Goal: Task Accomplishment & Management: Use online tool/utility

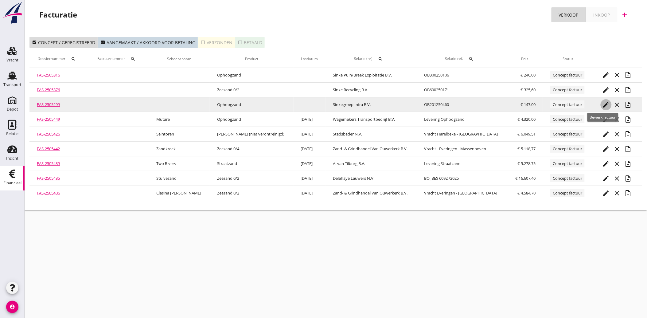
click at [603, 102] on icon "edit" at bounding box center [605, 104] width 7 height 7
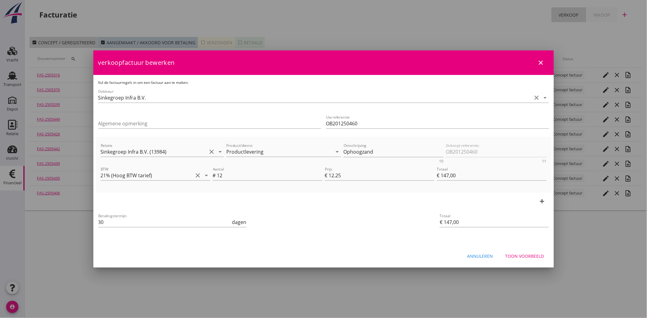
click at [524, 254] on div "Toon voorbeeld" at bounding box center [524, 256] width 39 height 6
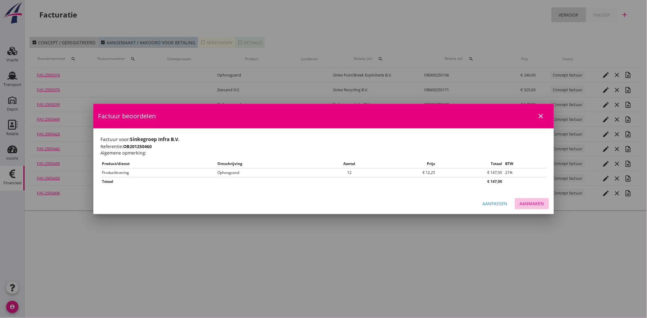
click at [538, 204] on div "Aanmaken" at bounding box center [532, 203] width 24 height 6
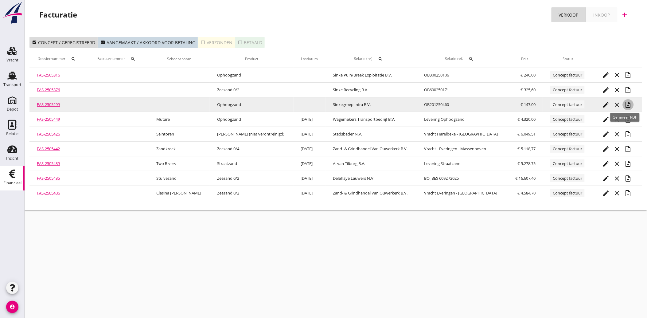
click at [625, 103] on icon "note_add" at bounding box center [627, 104] width 7 height 7
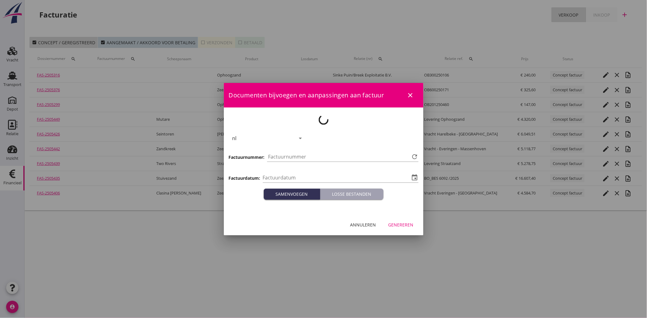
type input "[DATE]"
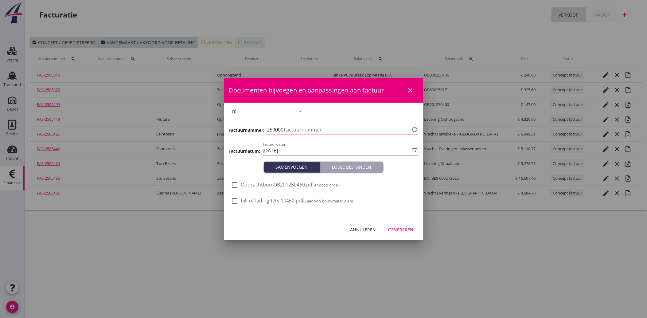
type input "3806"
click at [237, 182] on div at bounding box center [235, 185] width 10 height 10
checkbox input "true"
click at [403, 232] on div "Genereren" at bounding box center [400, 229] width 25 height 6
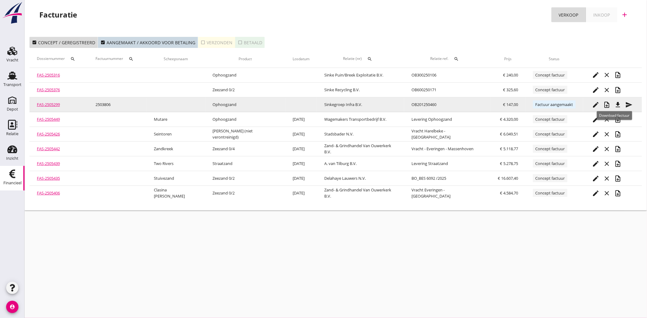
click at [616, 105] on icon "file_download" at bounding box center [617, 104] width 7 height 7
click at [628, 105] on icon "send" at bounding box center [628, 104] width 7 height 7
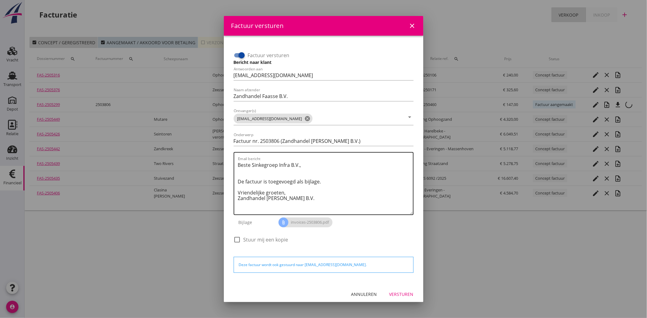
click at [305, 201] on textarea "Beste Sinkegroep Infra B.V., De factuur is toegevoegd als bijlage. Vriendelijke…" at bounding box center [325, 187] width 175 height 54
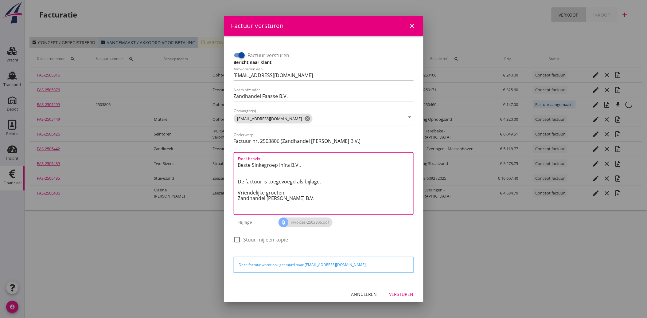
drag, startPoint x: 300, startPoint y: 198, endPoint x: 225, endPoint y: 156, distance: 86.0
click at [225, 156] on div "Factuur versturen Bericht naar klant Antwoorden aan [EMAIL_ADDRESS][DOMAIN_NAME…" at bounding box center [324, 160] width 200 height 248
paste textarea "Geachte heer/mevrouw, Hierbij zenden wij u onze factuur i.v.m. de door ons aan …"
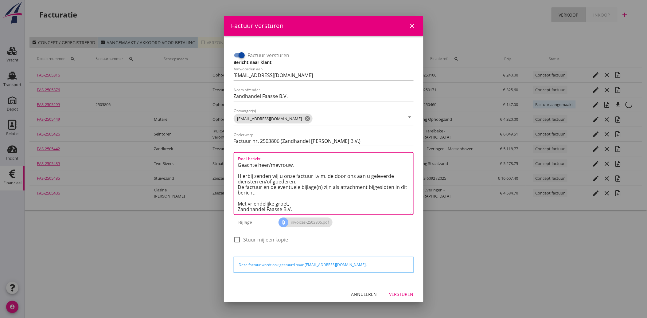
scroll to position [3, 0]
type textarea "Geachte heer/mevrouw, Hierbij zenden wij u onze factuur i.v.m. de door ons aan …"
click at [400, 295] on div "Versturen" at bounding box center [401, 294] width 24 height 6
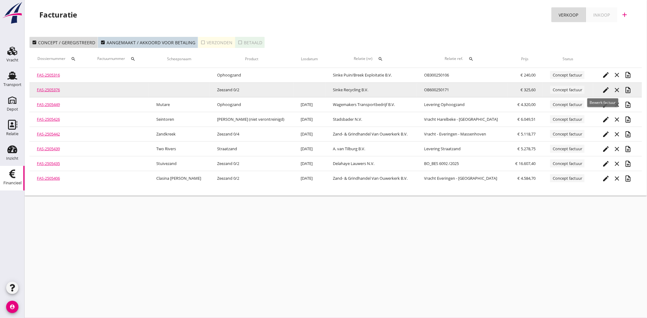
click at [602, 89] on icon "edit" at bounding box center [605, 89] width 7 height 7
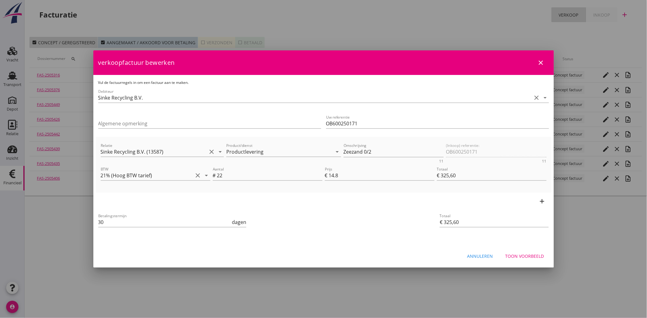
click at [530, 252] on button "Toon voorbeeld" at bounding box center [524, 255] width 48 height 11
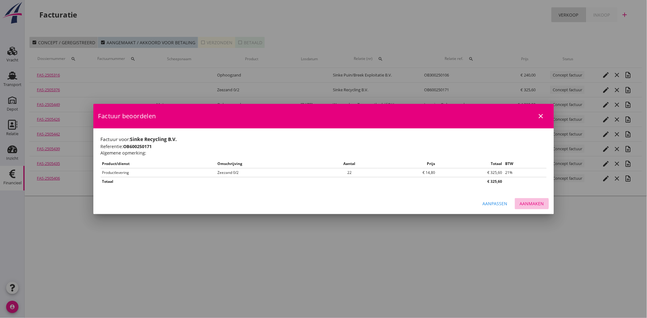
click at [534, 201] on div "Aanmaken" at bounding box center [532, 203] width 24 height 6
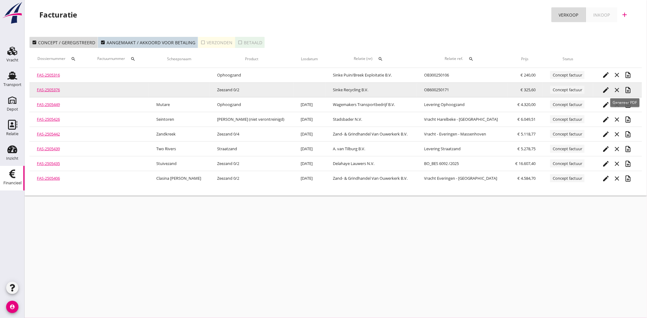
click at [625, 90] on icon "note_add" at bounding box center [627, 89] width 7 height 7
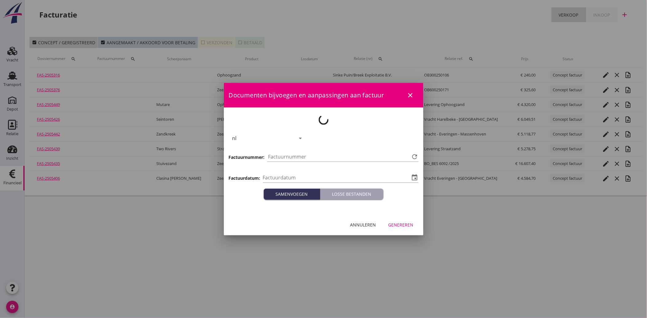
type input "[DATE]"
type input "3807"
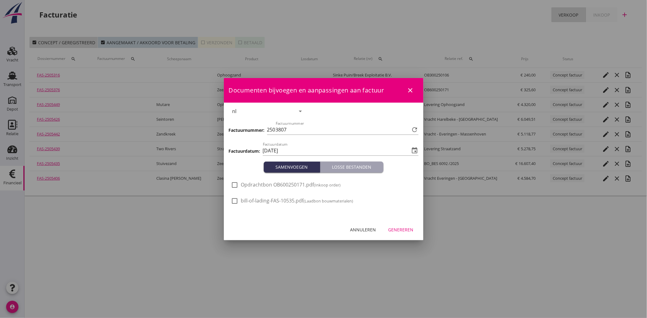
click at [264, 183] on span "Opdrachtbon OB600250171.pdf (Inkoop order)" at bounding box center [291, 184] width 100 height 6
checkbox input "true"
click at [406, 229] on div "Genereren" at bounding box center [400, 229] width 25 height 6
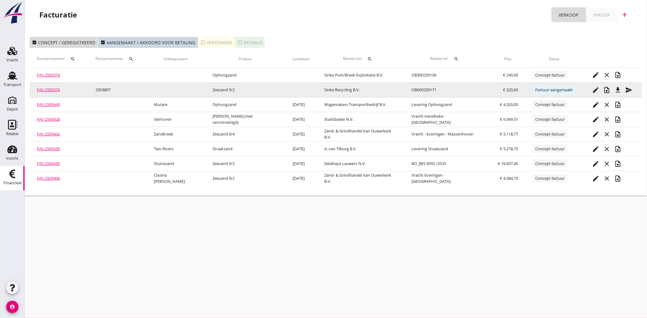
click at [630, 88] on div "send" at bounding box center [628, 89] width 11 height 7
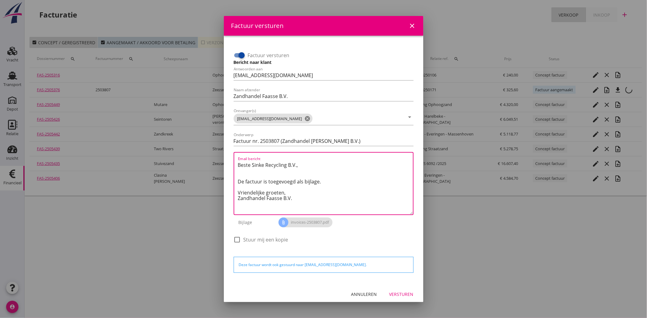
drag, startPoint x: 298, startPoint y: 201, endPoint x: 231, endPoint y: 161, distance: 77.6
click at [231, 161] on div "Factuur versturen Bericht naar klant Antwoorden aan [EMAIL_ADDRESS][DOMAIN_NAME…" at bounding box center [323, 148] width 185 height 210
paste textarea "Geachte heer/mevrouw, Hierbij zenden wij u onze factuur i.v.m. de door ons aan …"
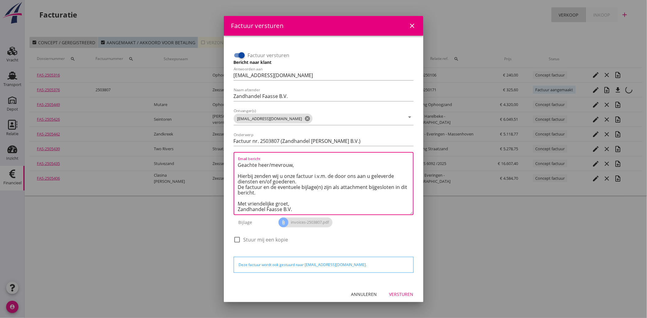
type textarea "Geachte heer/mevrouw, Hierbij zenden wij u onze factuur i.v.m. de door ons aan …"
click at [396, 295] on div "Versturen" at bounding box center [401, 294] width 24 height 6
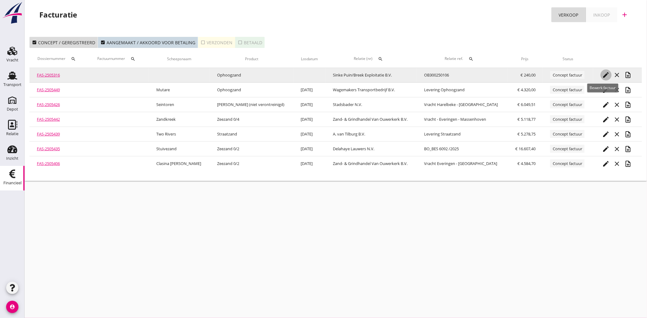
click at [603, 72] on icon "edit" at bounding box center [605, 74] width 7 height 7
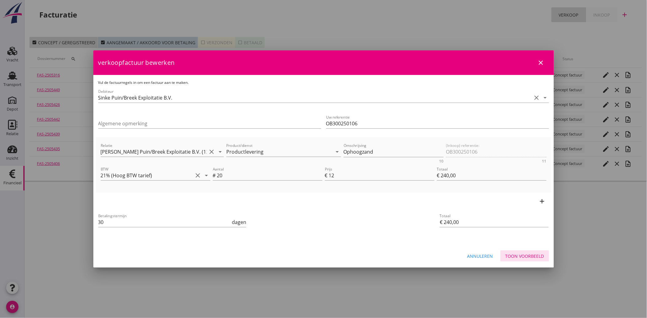
click at [517, 250] on button "Toon voorbeeld" at bounding box center [524, 255] width 48 height 11
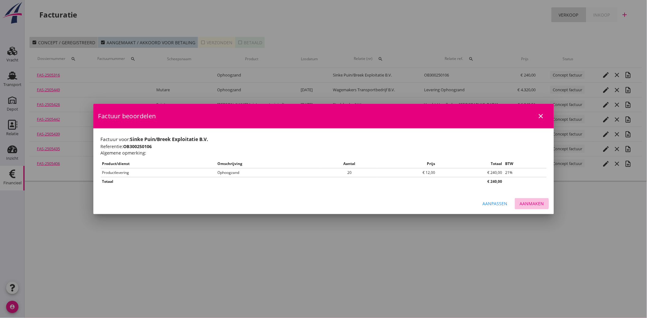
click at [530, 206] on div "Aanmaken" at bounding box center [532, 203] width 24 height 6
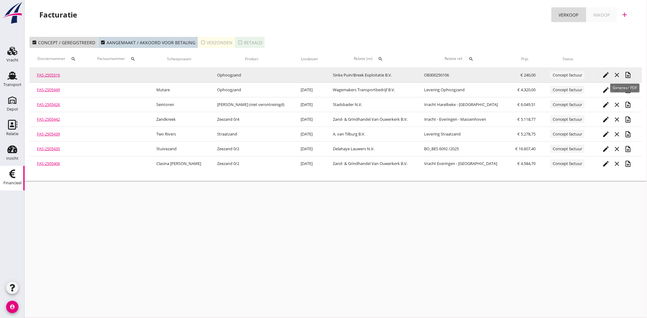
click at [625, 72] on icon "note_add" at bounding box center [627, 74] width 7 height 7
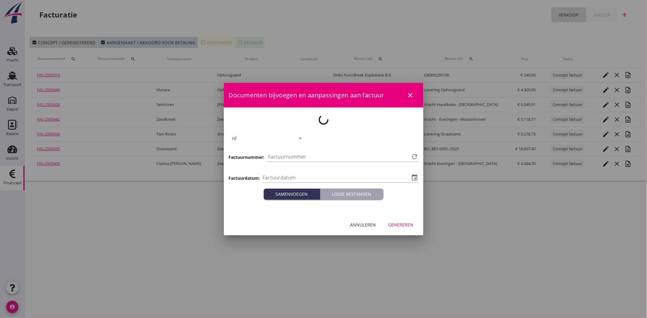
type input "[DATE]"
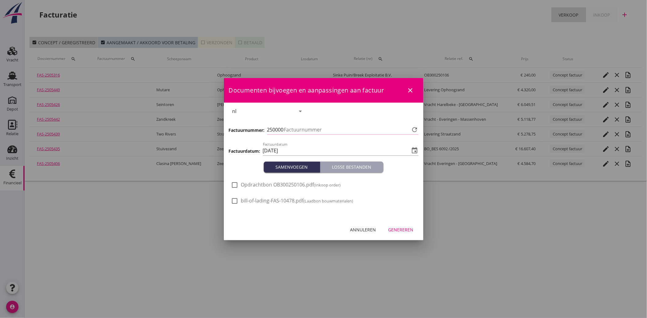
type input "3808"
click at [254, 185] on span "Opdrachtbon OB300250106.pdf (Inkoop order)" at bounding box center [291, 184] width 100 height 6
checkbox input "true"
click at [403, 231] on div "Genereren" at bounding box center [400, 229] width 25 height 6
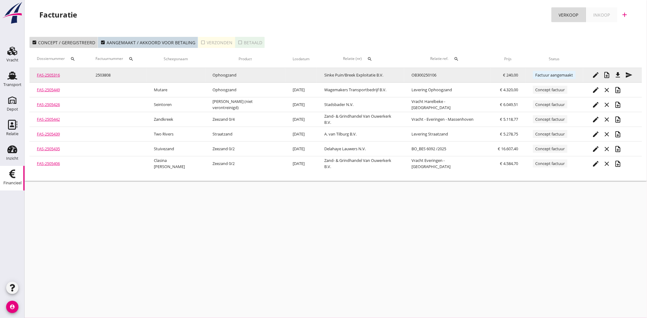
click at [615, 74] on icon "file_download" at bounding box center [617, 74] width 7 height 7
click at [625, 73] on icon "send" at bounding box center [628, 74] width 7 height 7
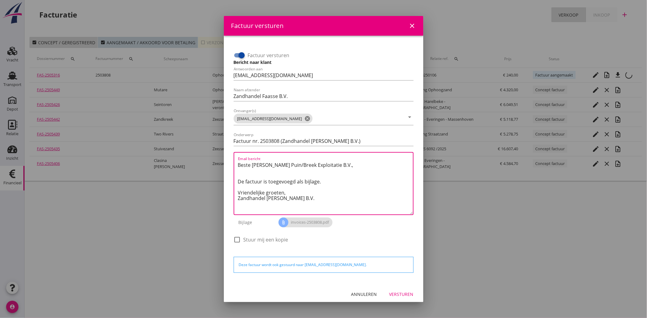
drag, startPoint x: 292, startPoint y: 199, endPoint x: 227, endPoint y: 163, distance: 73.8
click at [227, 163] on div "Factuur versturen Bericht naar klant Antwoorden aan [EMAIL_ADDRESS][DOMAIN_NAME…" at bounding box center [324, 160] width 200 height 248
paste textarea "Geachte heer/mevrouw, Hierbij zenden wij u onze factuur i.v.m. de door ons aan …"
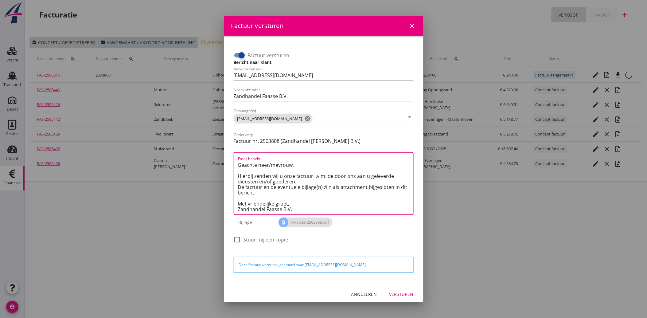
type textarea "Geachte heer/mevrouw, Hierbij zenden wij u onze factuur i.v.m. de door ons aan …"
click at [401, 298] on button "Versturen" at bounding box center [401, 294] width 34 height 11
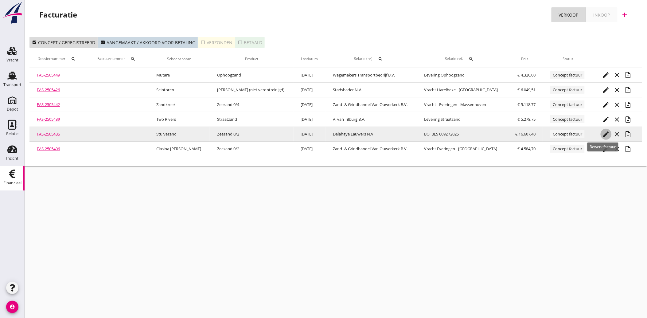
click at [602, 134] on icon "edit" at bounding box center [605, 133] width 7 height 7
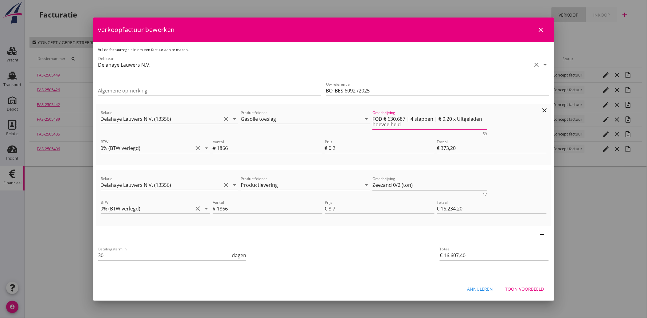
click at [398, 119] on textarea "FOD € 630,687 | 4 stappen | € 0,20 x Uitgeladen hoeveelheid" at bounding box center [429, 122] width 115 height 16
type textarea "FOD € 630,71 | 4 stappen | € 0,20 x Uitgeladen hoeveelheid"
click at [521, 286] on div "Toon voorbeeld" at bounding box center [524, 288] width 39 height 6
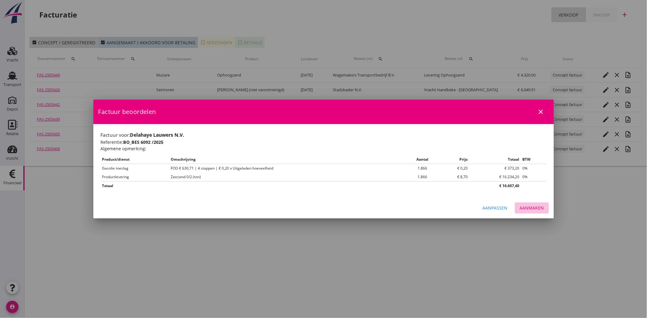
click at [540, 210] on div "Aanmaken" at bounding box center [532, 207] width 24 height 6
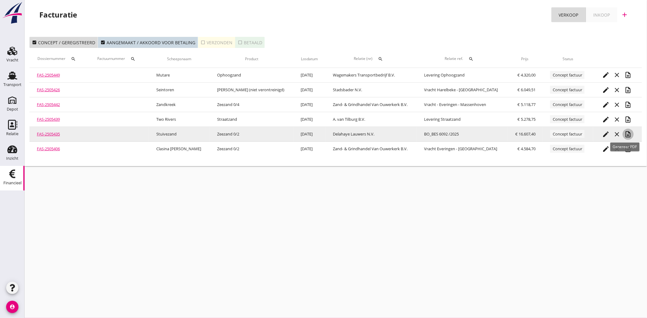
click at [626, 131] on icon "note_add" at bounding box center [627, 133] width 7 height 7
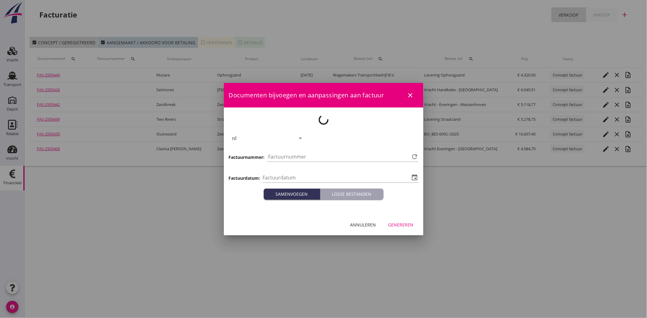
type input "[DATE]"
type input "3809"
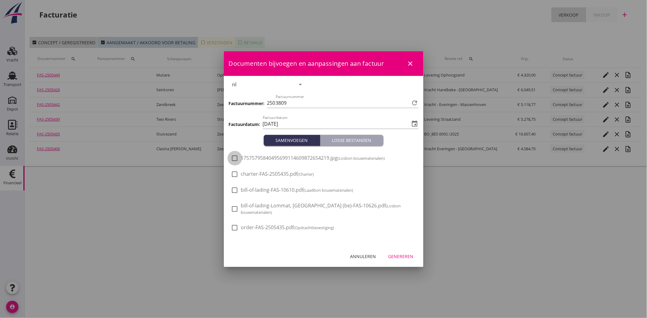
drag, startPoint x: 236, startPoint y: 160, endPoint x: 262, endPoint y: 172, distance: 28.8
click at [236, 160] on div at bounding box center [235, 158] width 10 height 10
checkbox input "true"
click at [400, 251] on button "Genereren" at bounding box center [400, 256] width 35 height 11
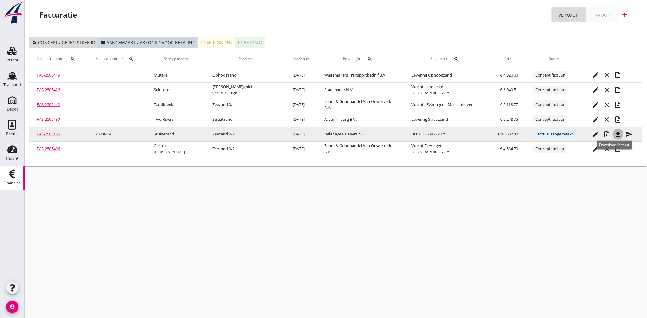
click at [614, 130] on icon "file_download" at bounding box center [617, 133] width 7 height 7
click at [628, 133] on icon "send" at bounding box center [628, 133] width 7 height 7
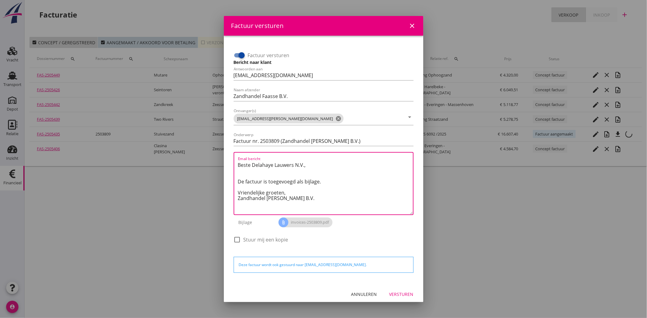
drag, startPoint x: 309, startPoint y: 200, endPoint x: 223, endPoint y: 155, distance: 97.2
click at [223, 155] on div "Factuur versturen close Factuur versturen Bericht naar klant Antwoorden aan [EM…" at bounding box center [323, 159] width 647 height 318
paste textarea "Geachte heer/mevrouw, Hierbij zenden wij u onze factuur i.v.m. de door ons aan …"
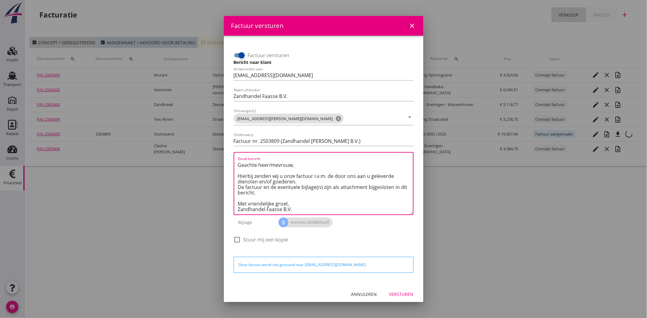
scroll to position [2, 0]
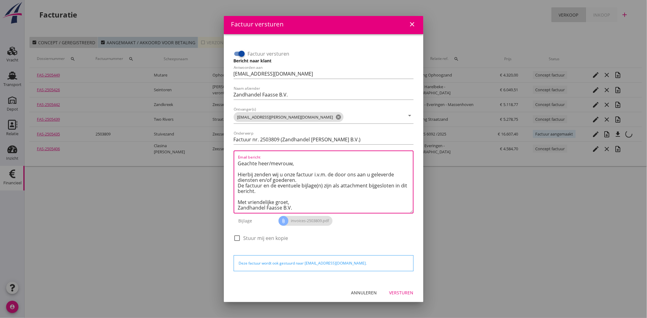
type textarea "Geachte heer/mevrouw, Hierbij zenden wij u onze factuur i.v.m. de door ons aan …"
click at [394, 289] on div "Versturen" at bounding box center [401, 292] width 24 height 6
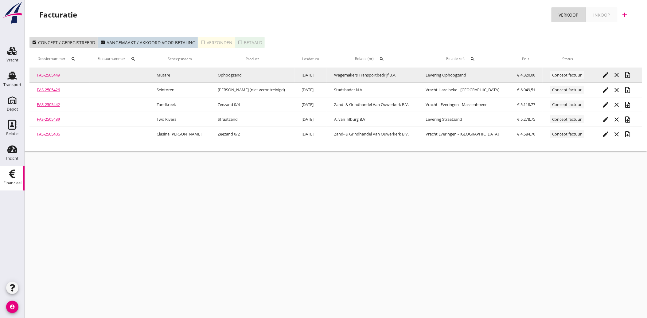
click at [603, 73] on icon "edit" at bounding box center [605, 74] width 7 height 7
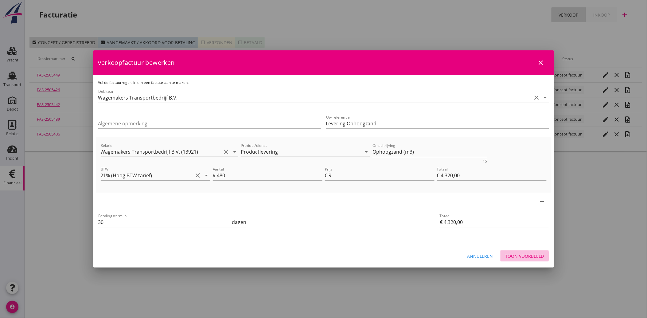
click at [524, 256] on div "Toon voorbeeld" at bounding box center [524, 256] width 39 height 6
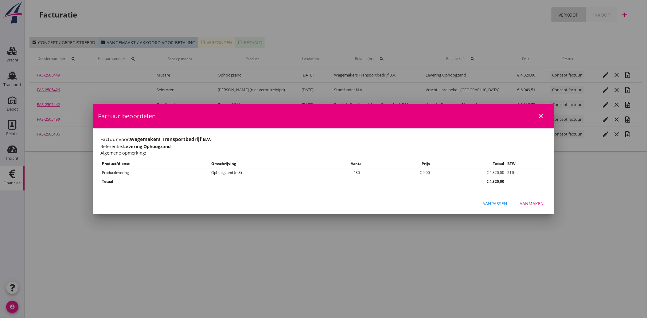
click at [541, 206] on div "Aanmaken" at bounding box center [532, 203] width 24 height 6
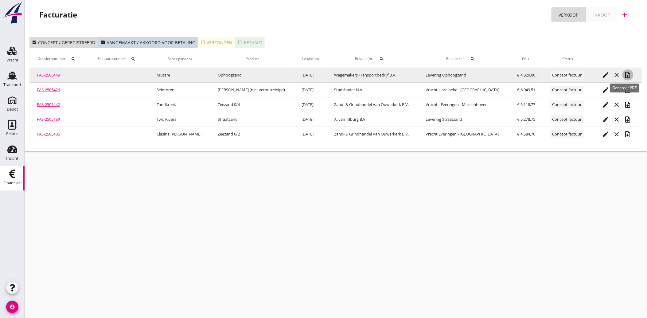
click at [624, 74] on icon "note_add" at bounding box center [627, 74] width 7 height 7
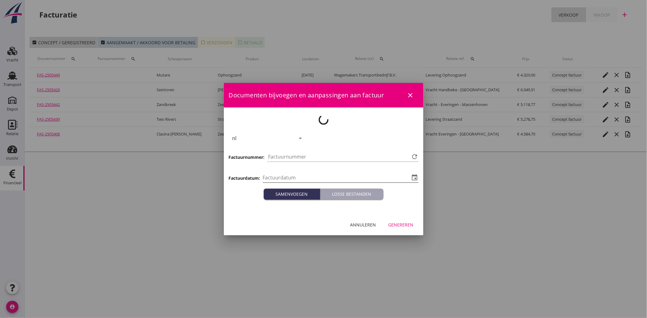
type input "[DATE]"
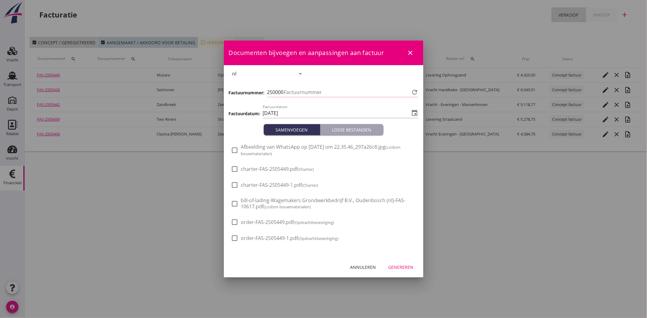
type input "3810"
click at [235, 148] on div at bounding box center [235, 150] width 10 height 10
checkbox input "true"
click at [409, 268] on div "Genereren" at bounding box center [400, 267] width 25 height 6
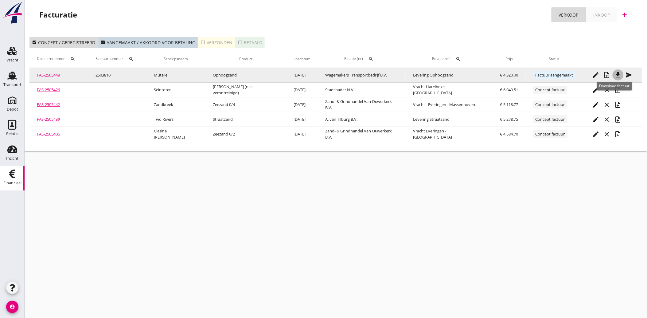
click at [614, 73] on icon "file_download" at bounding box center [617, 74] width 7 height 7
click at [625, 75] on icon "send" at bounding box center [628, 74] width 7 height 7
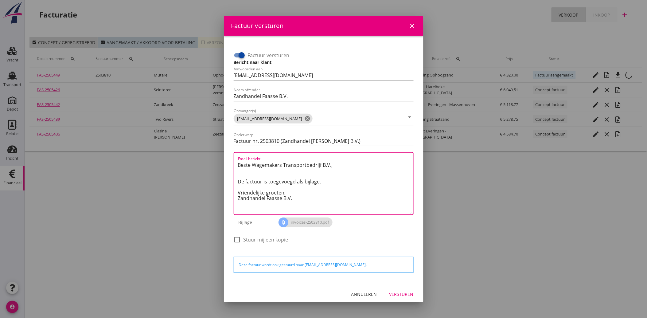
drag, startPoint x: 306, startPoint y: 201, endPoint x: 217, endPoint y: 154, distance: 100.5
click at [217, 154] on div "Factuur versturen close Factuur versturen Bericht naar klant Antwoorden aan [EM…" at bounding box center [323, 159] width 647 height 318
paste textarea "Geachte heer/mevrouw, Hierbij zenden wij u onze factuur i.v.m. de door ons aan …"
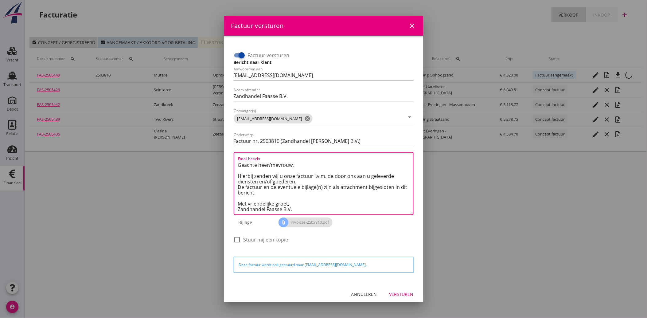
scroll to position [3, 0]
type textarea "Geachte heer/mevrouw, Hierbij zenden wij u onze factuur i.v.m. de door ons aan …"
click at [389, 292] on div "Versturen" at bounding box center [401, 294] width 24 height 6
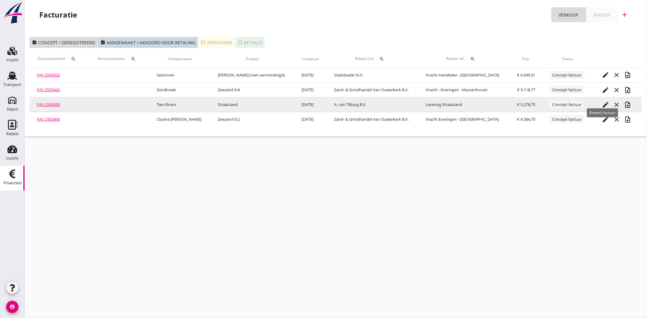
click at [602, 101] on icon "edit" at bounding box center [605, 104] width 7 height 7
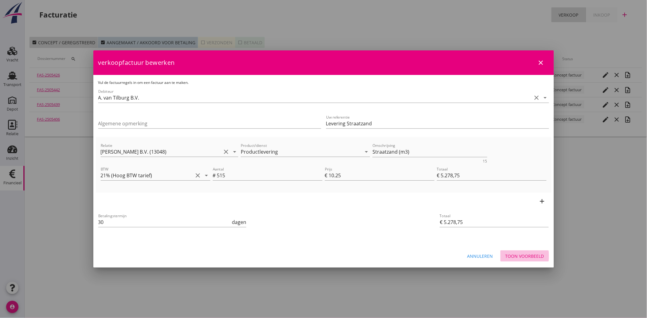
click at [528, 261] on button "Toon voorbeeld" at bounding box center [524, 255] width 48 height 11
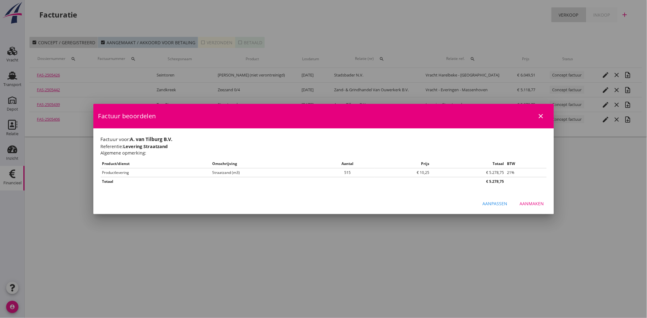
click at [530, 204] on div "Aanmaken" at bounding box center [532, 203] width 24 height 6
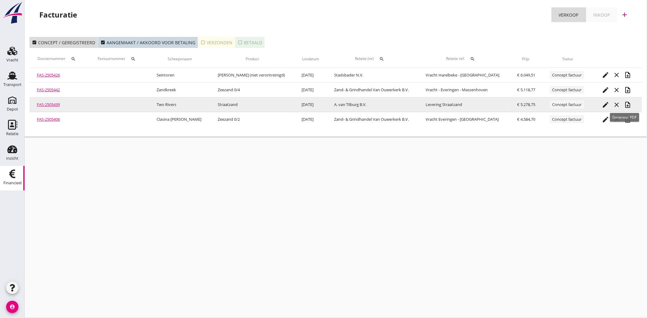
click at [625, 103] on icon "note_add" at bounding box center [627, 104] width 7 height 7
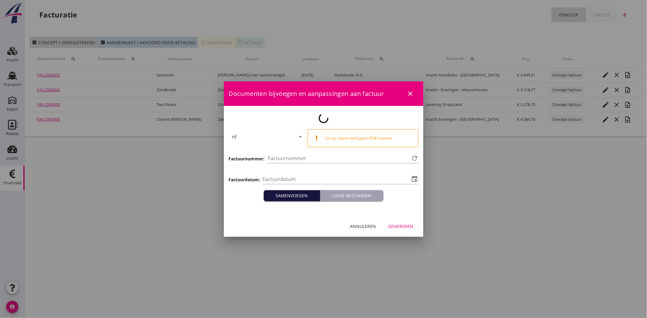
type input "[DATE]"
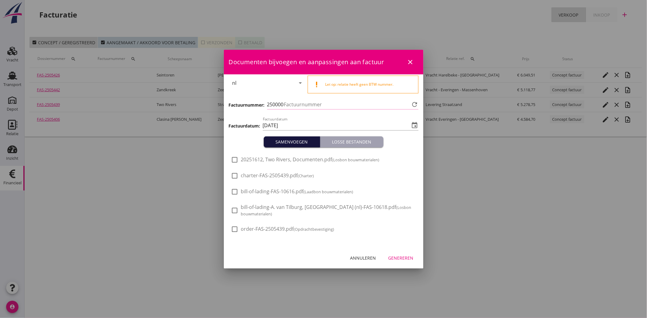
type input "3811"
click at [235, 158] on div at bounding box center [235, 159] width 10 height 10
checkbox input "true"
click at [397, 252] on button "Genereren" at bounding box center [400, 257] width 35 height 11
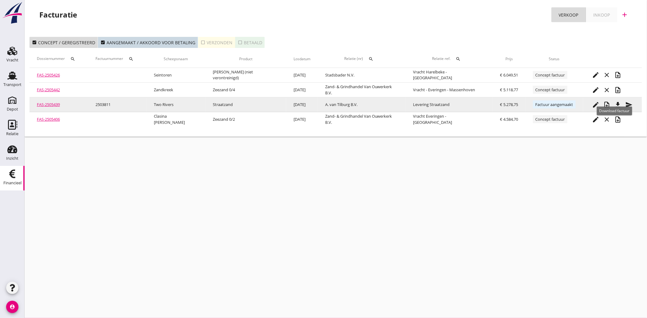
click at [615, 104] on icon "file_download" at bounding box center [617, 104] width 7 height 7
click at [625, 104] on icon "send" at bounding box center [628, 104] width 7 height 7
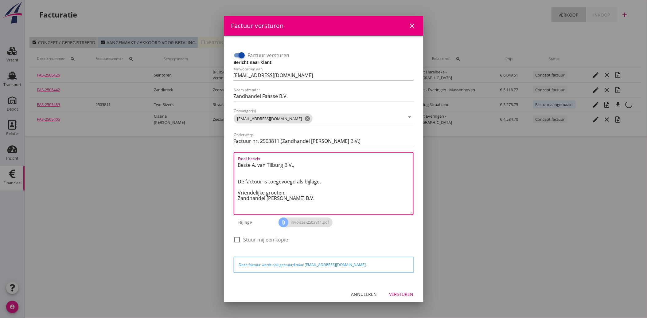
drag, startPoint x: 299, startPoint y: 198, endPoint x: 232, endPoint y: 159, distance: 77.7
click at [232, 159] on div "Factuur versturen Bericht naar klant Antwoorden aan [EMAIL_ADDRESS][DOMAIN_NAME…" at bounding box center [323, 148] width 185 height 210
paste textarea "Geachte heer/mevrouw, Hierbij zenden wij u onze factuur i.v.m. de door ons aan …"
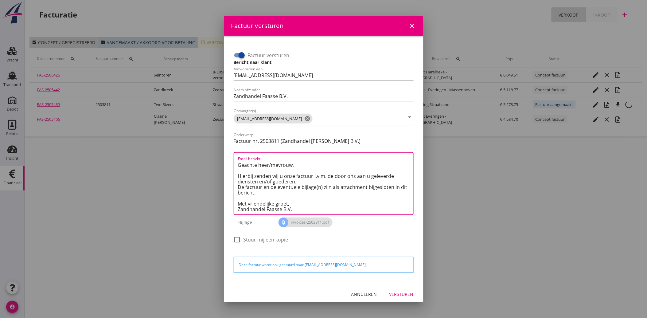
type textarea "Geachte heer/mevrouw, Hierbij zenden wij u onze factuur i.v.m. de door ons aan …"
click at [401, 291] on div "Versturen" at bounding box center [401, 294] width 24 height 6
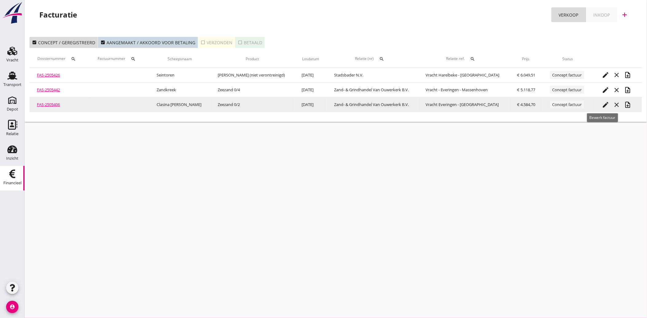
click at [602, 105] on icon "edit" at bounding box center [605, 104] width 7 height 7
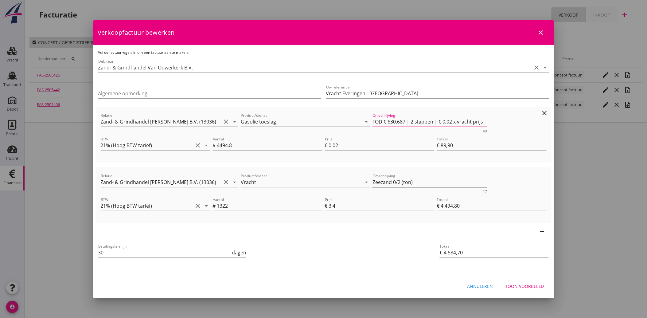
click at [459, 123] on textarea "FOD € 630,687 | 2 stappen | € 0,02 x vracht prijs" at bounding box center [429, 122] width 115 height 10
type textarea "FOD € 630,687 | 2 stappen | € 0,02 x Vrachtprijs"
click at [377, 262] on div "Betalingstermijn 30 dagen" at bounding box center [247, 252] width 301 height 23
click at [506, 287] on div "Toon voorbeeld" at bounding box center [524, 286] width 39 height 6
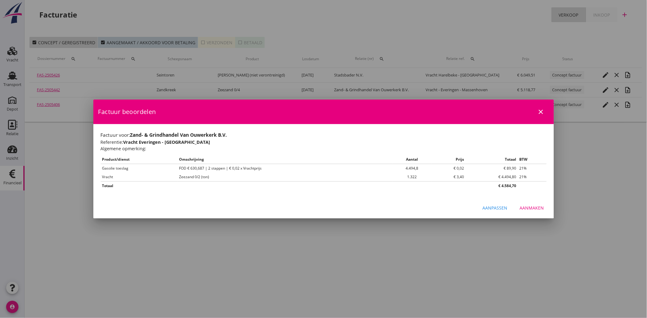
click at [534, 211] on button "Aanmaken" at bounding box center [532, 207] width 34 height 11
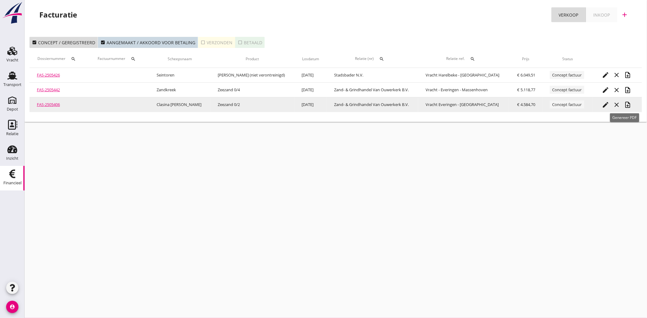
click at [625, 105] on icon "note_add" at bounding box center [627, 104] width 7 height 7
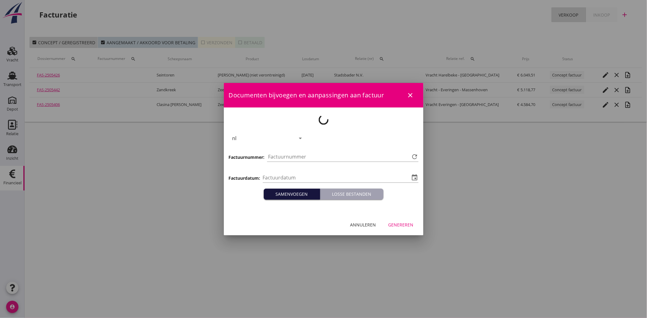
type input "[DATE]"
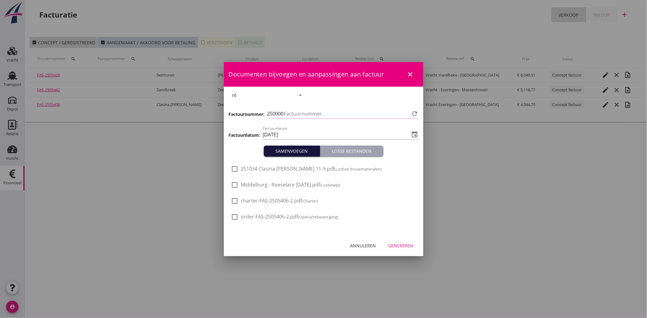
type input "3812"
click at [270, 187] on span "Middelburg - Roeselare [DATE].pdf (Losbewijs)" at bounding box center [290, 184] width 99 height 6
checkbox input "true"
click at [409, 247] on div "Genereren" at bounding box center [400, 245] width 25 height 6
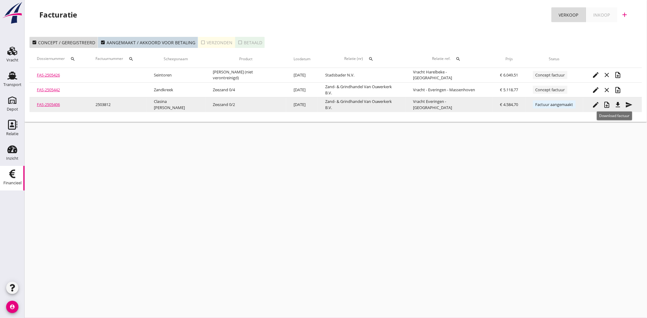
click at [615, 105] on icon "file_download" at bounding box center [617, 104] width 7 height 7
click at [625, 103] on icon "send" at bounding box center [628, 104] width 7 height 7
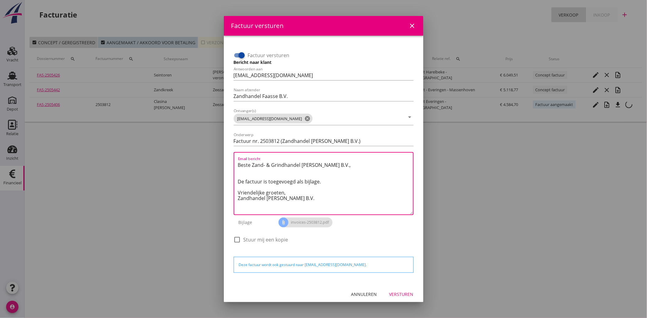
drag, startPoint x: 301, startPoint y: 201, endPoint x: 228, endPoint y: 146, distance: 92.0
click at [228, 146] on div "Factuur versturen Bericht naar klant Antwoorden aan [EMAIL_ADDRESS][DOMAIN_NAME…" at bounding box center [324, 160] width 200 height 248
paste textarea "Geachte heer/mevrouw, Hierbij zenden wij u onze factuur i.v.m. de door ons aan …"
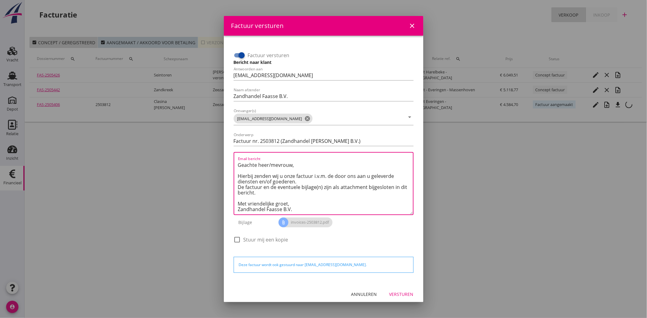
type textarea "Geachte heer/mevrouw, Hierbij zenden wij u onze factuur i.v.m. de door ons aan …"
click at [393, 295] on div "Versturen" at bounding box center [401, 294] width 24 height 6
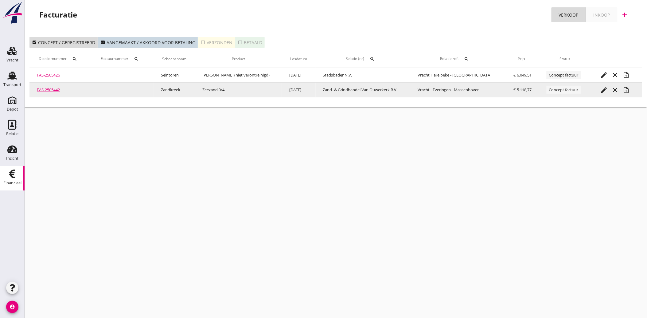
click at [598, 90] on div "edit" at bounding box center [603, 89] width 11 height 7
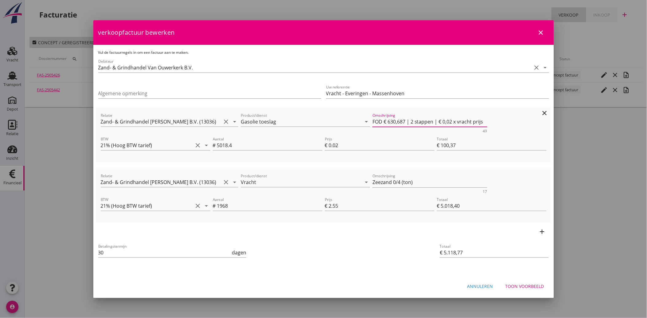
click at [460, 121] on textarea "FOD € 630,687 | 2 stappen | € 0,02 x vracht prijs" at bounding box center [429, 122] width 115 height 10
type textarea "FOD € 630,687 | 2 stappen | € 0,02 x Vrachtprijs"
click at [526, 287] on div "Toon voorbeeld" at bounding box center [524, 286] width 39 height 6
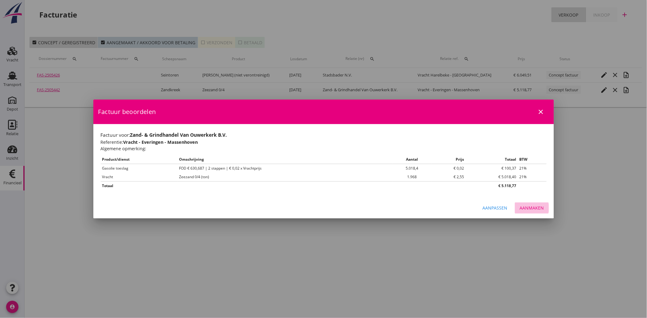
click at [535, 205] on div "Aanmaken" at bounding box center [532, 207] width 24 height 6
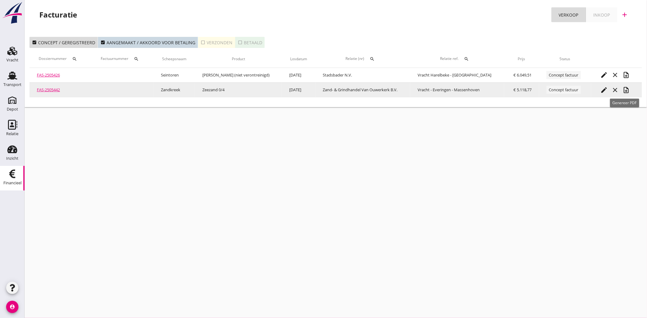
click at [624, 87] on icon "note_add" at bounding box center [625, 89] width 7 height 7
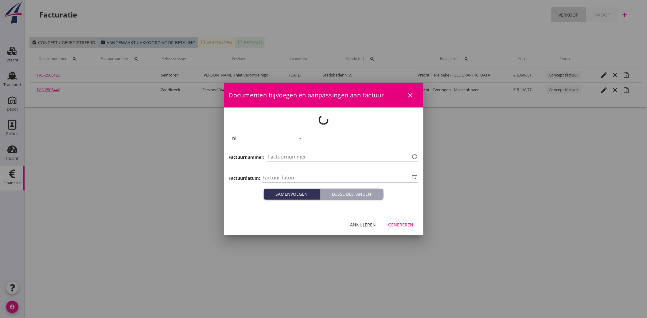
type input "[DATE]"
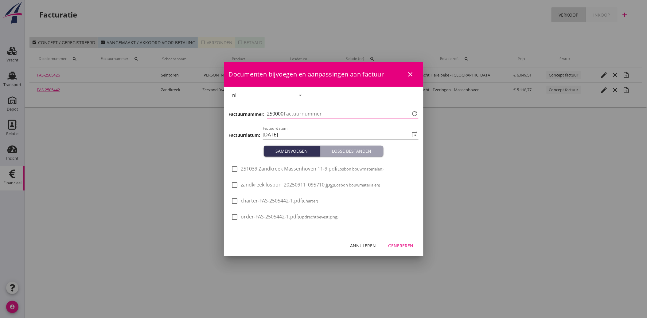
type input "3813"
click at [278, 185] on span "zandkreek losbon_20250911_095710.jpg (Losbon bouwmaterialen)" at bounding box center [310, 184] width 139 height 6
checkbox input "true"
click at [403, 247] on div "Genereren" at bounding box center [400, 245] width 25 height 6
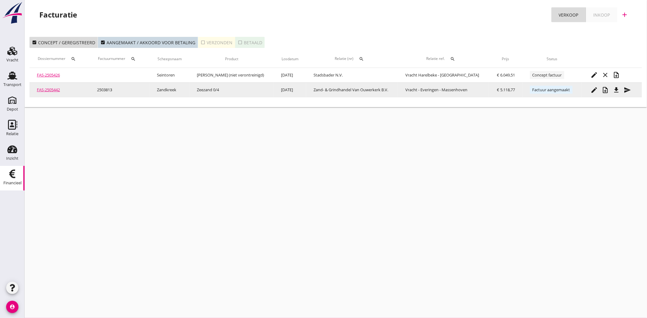
click at [616, 88] on icon "file_download" at bounding box center [616, 89] width 7 height 7
click at [624, 89] on icon "send" at bounding box center [627, 89] width 7 height 7
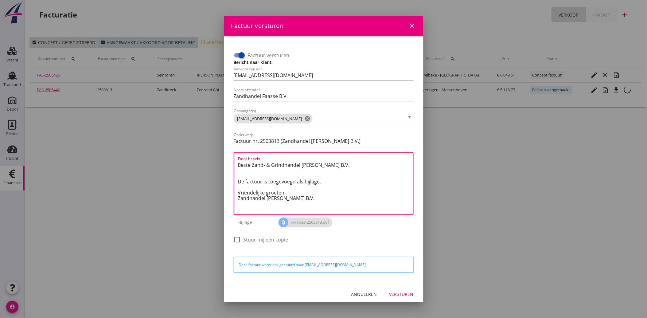
drag, startPoint x: 300, startPoint y: 200, endPoint x: 231, endPoint y: 162, distance: 78.1
click at [231, 162] on div "Factuur versturen Bericht naar klant Antwoorden aan [EMAIL_ADDRESS][DOMAIN_NAME…" at bounding box center [323, 148] width 185 height 210
paste textarea "Geachte heer/mevrouw, Hierbij zenden wij u onze factuur i.v.m. de door ons aan …"
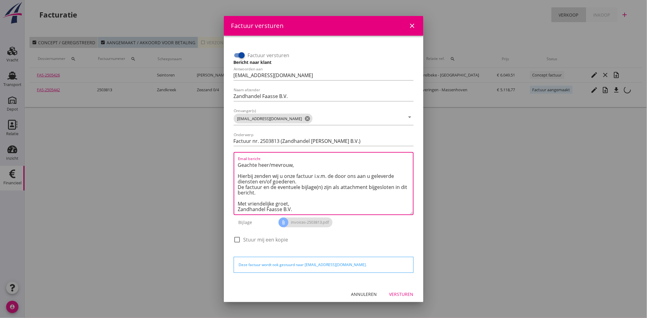
type textarea "Geachte heer/mevrouw, Hierbij zenden wij u onze factuur i.v.m. de door ons aan …"
click at [401, 291] on div "Versturen" at bounding box center [401, 294] width 24 height 6
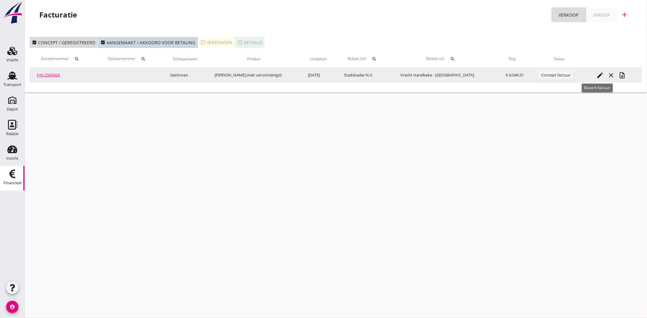
click at [596, 74] on icon "edit" at bounding box center [599, 75] width 7 height 7
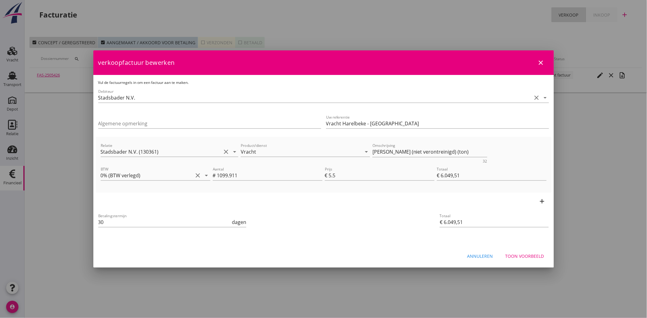
click at [520, 254] on div "Toon voorbeeld" at bounding box center [524, 256] width 39 height 6
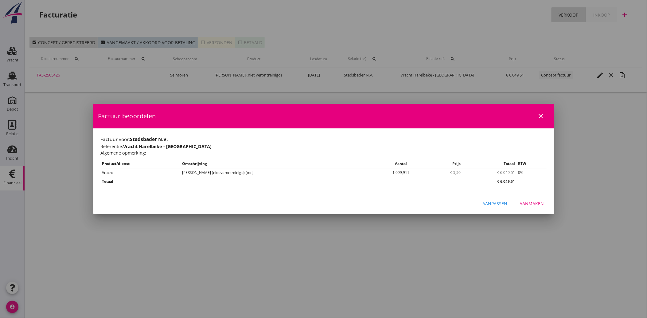
click at [527, 209] on div "Aanpassen Aanmaken" at bounding box center [323, 203] width 460 height 21
click at [530, 203] on div "Aanmaken" at bounding box center [532, 203] width 24 height 6
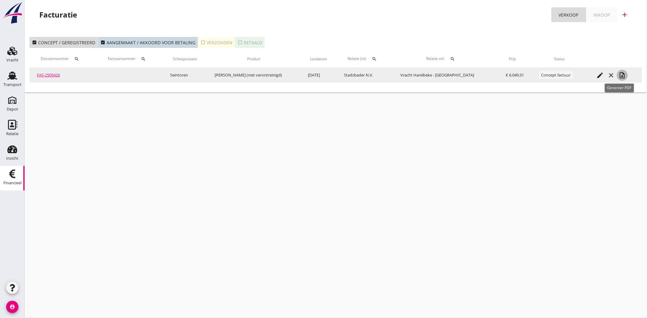
click at [622, 74] on icon "note_add" at bounding box center [622, 75] width 7 height 7
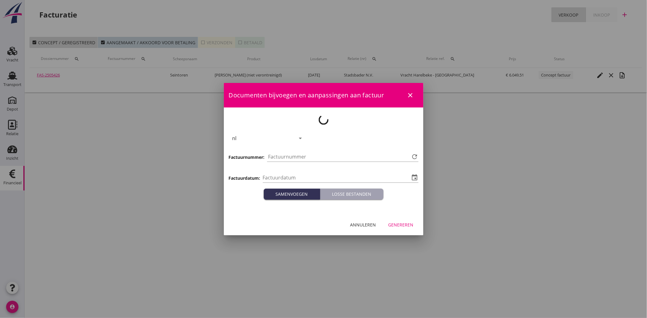
type input "[DATE]"
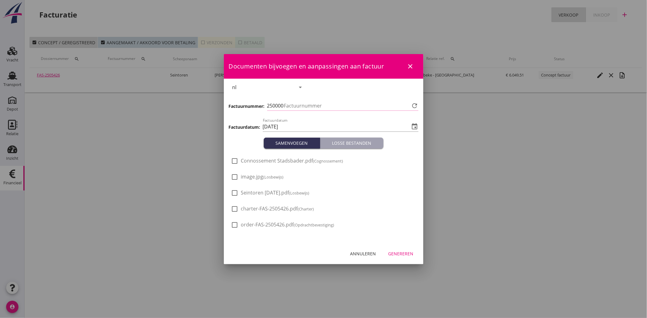
type input "3814"
click at [235, 164] on div at bounding box center [235, 161] width 10 height 10
checkbox input "true"
click at [234, 176] on div at bounding box center [235, 177] width 10 height 10
checkbox input "true"
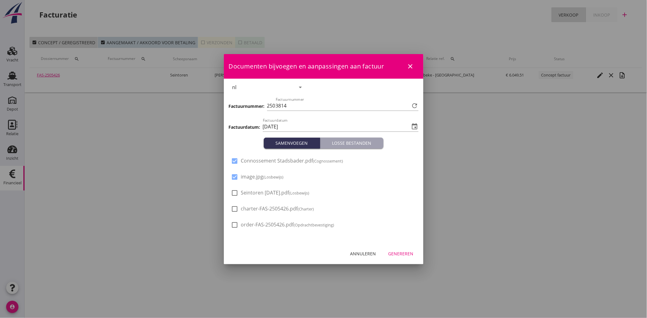
click at [396, 257] on button "Genereren" at bounding box center [400, 253] width 35 height 11
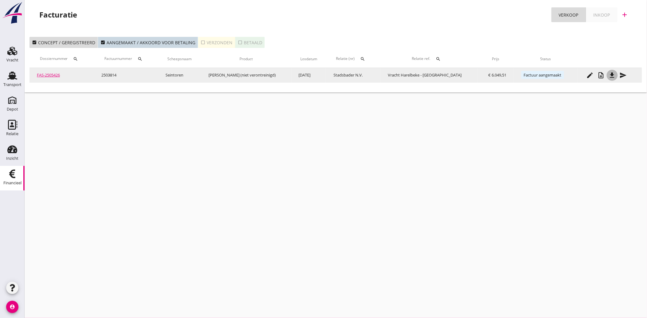
click at [608, 74] on icon "file_download" at bounding box center [611, 75] width 7 height 7
click at [597, 74] on icon "note_add" at bounding box center [600, 75] width 7 height 7
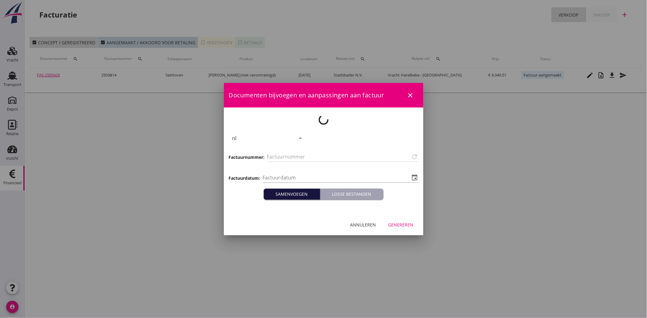
type input "2503814"
type input "[DATE]"
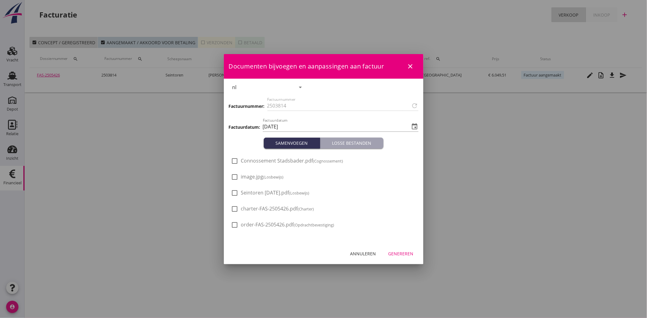
click at [239, 177] on div at bounding box center [235, 177] width 10 height 10
checkbox input "true"
click at [235, 188] on div at bounding box center [235, 193] width 10 height 10
checkbox input "true"
click at [400, 256] on div "Genereren" at bounding box center [400, 253] width 25 height 6
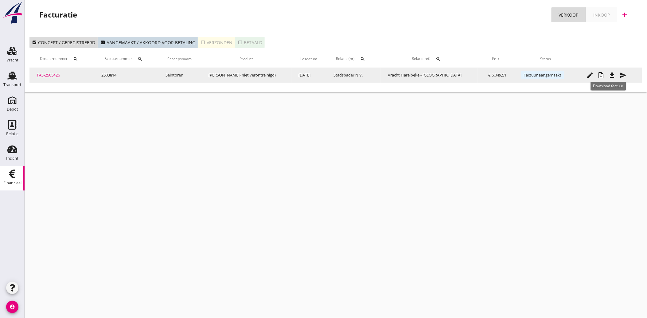
click at [608, 74] on icon "file_download" at bounding box center [611, 75] width 7 height 7
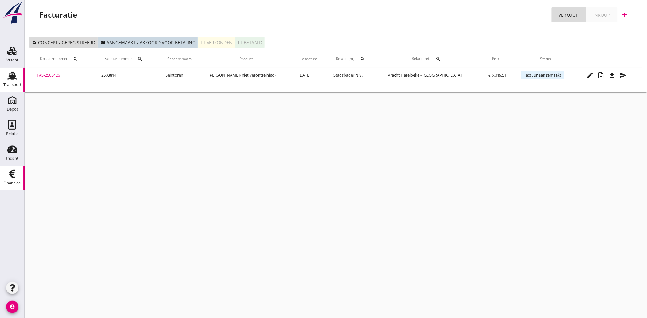
click at [14, 74] on icon "Transport" at bounding box center [12, 76] width 10 height 10
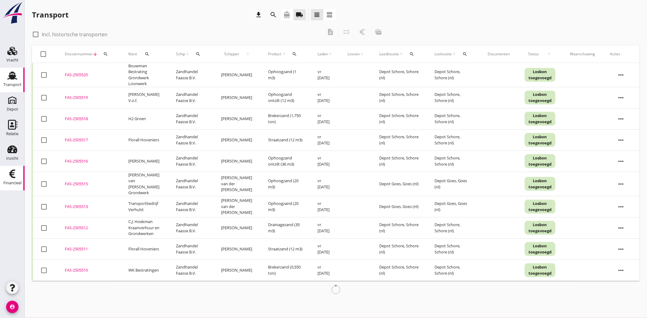
click at [13, 170] on use at bounding box center [12, 173] width 6 height 9
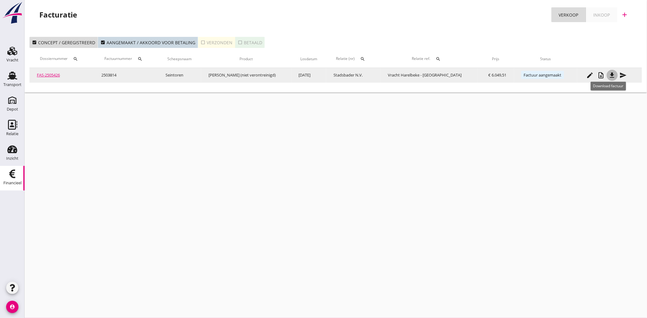
click at [611, 73] on icon "file_download" at bounding box center [611, 75] width 7 height 7
click at [619, 76] on icon "send" at bounding box center [622, 75] width 7 height 7
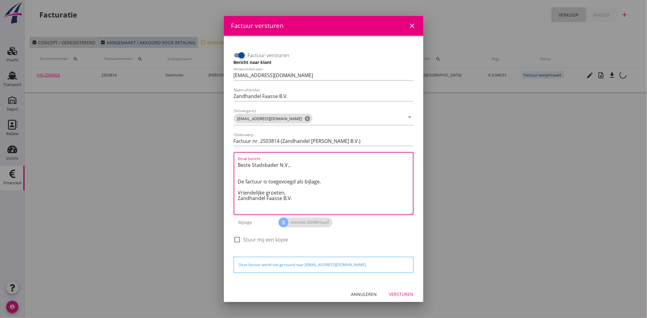
drag, startPoint x: 301, startPoint y: 198, endPoint x: 232, endPoint y: 155, distance: 82.0
click at [232, 155] on div "Factuur versturen Bericht naar klant Antwoorden aan [EMAIL_ADDRESS][DOMAIN_NAME…" at bounding box center [323, 148] width 185 height 210
paste textarea "Geachte heer/mevrouw, Hierbij zenden wij u onze factuur i.v.m. de door ons aan …"
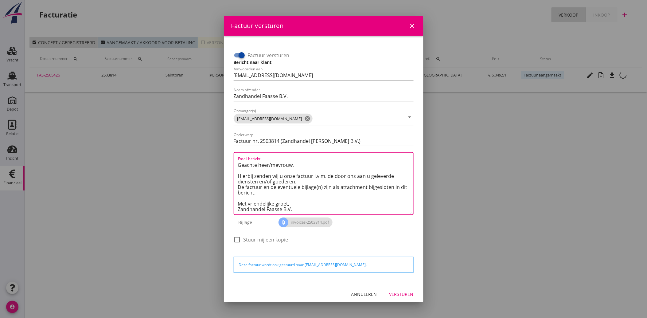
scroll to position [3, 0]
type textarea "Geachte heer/mevrouw, Hierbij zenden wij u onze factuur i.v.m. de door ons aan …"
click at [398, 289] on button "Versturen" at bounding box center [401, 294] width 34 height 11
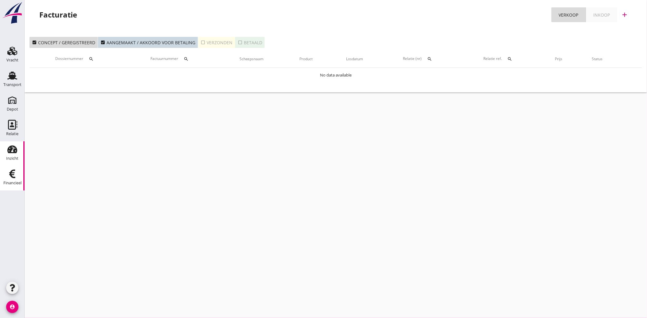
click at [14, 158] on div "Inzicht" at bounding box center [12, 158] width 12 height 4
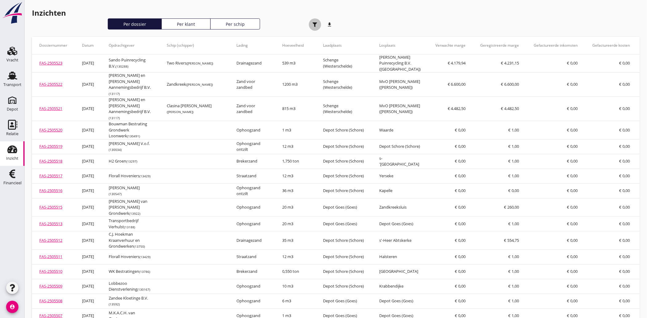
click at [315, 26] on icon "button" at bounding box center [314, 24] width 5 height 5
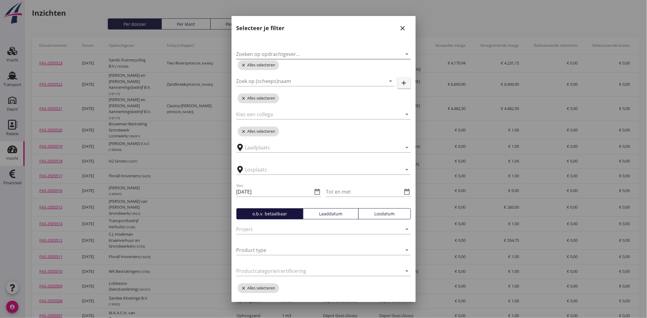
click at [272, 52] on input "Zoeken op opdrachtgever..." at bounding box center [314, 54] width 157 height 10
type input "nieuwpo"
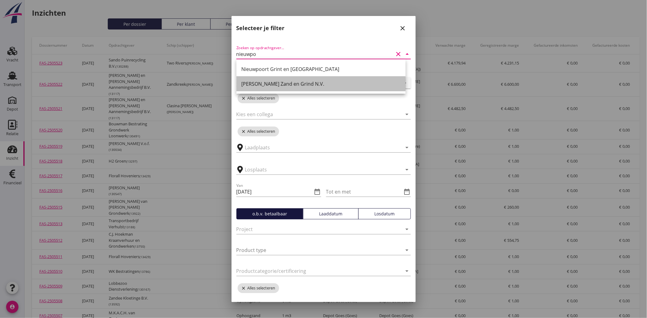
click at [271, 83] on div "[PERSON_NAME] Zand en Grind N.V." at bounding box center [320, 83] width 159 height 7
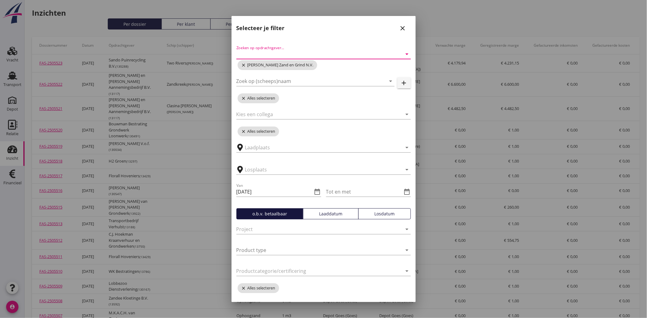
drag, startPoint x: 267, startPoint y: 192, endPoint x: 224, endPoint y: 193, distance: 42.7
click at [312, 188] on div "date_range" at bounding box center [316, 191] width 9 height 7
click at [285, 193] on input "[DATE]" at bounding box center [274, 192] width 76 height 10
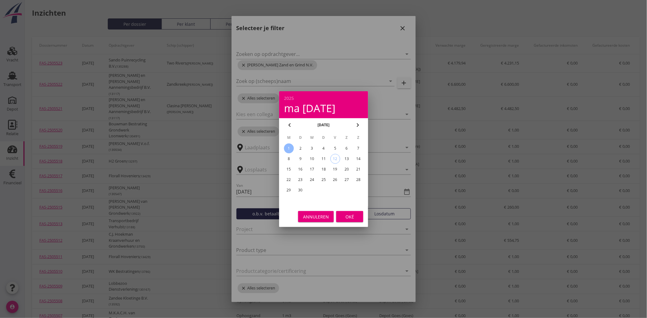
click at [292, 122] on icon "chevron_left" at bounding box center [289, 124] width 7 height 7
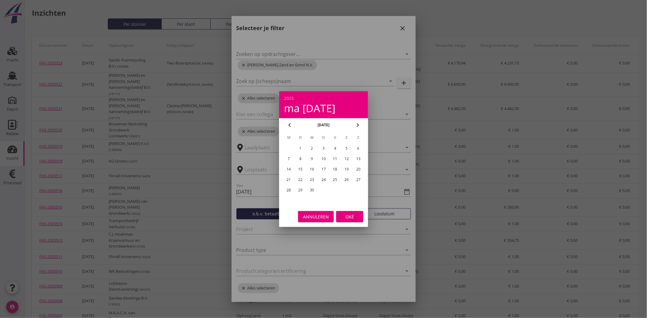
click at [292, 122] on icon "chevron_left" at bounding box center [289, 124] width 7 height 7
click at [313, 146] on div "1" at bounding box center [312, 148] width 10 height 10
type input "[DATE]"
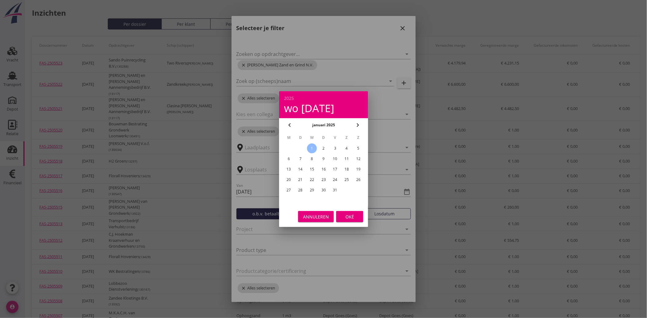
click at [354, 215] on div "Oké" at bounding box center [349, 216] width 17 height 6
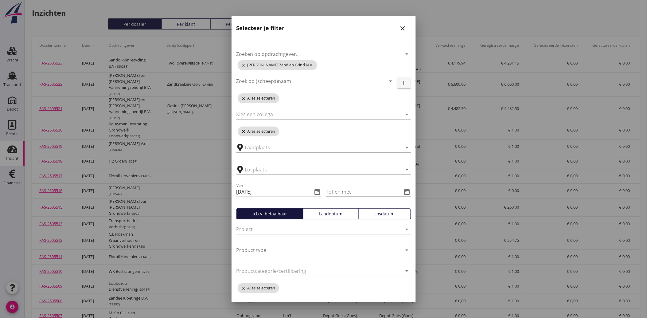
click at [403, 191] on icon "date_range" at bounding box center [406, 191] width 7 height 7
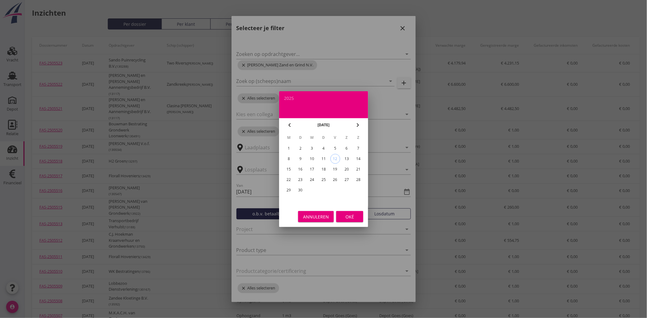
click at [334, 156] on div "12" at bounding box center [334, 158] width 9 height 9
type input "[DATE]"
click at [349, 213] on div "Oké" at bounding box center [349, 216] width 17 height 6
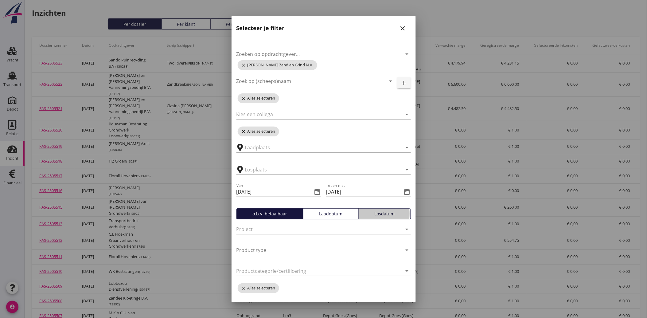
click at [382, 212] on div "Losdatum" at bounding box center [384, 213] width 47 height 6
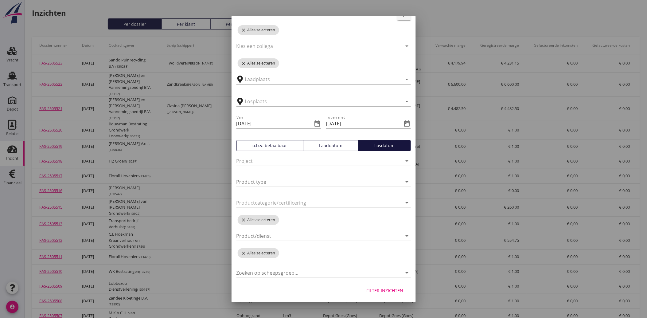
scroll to position [69, 0]
click at [376, 286] on div "Filter inzichten" at bounding box center [385, 289] width 37 height 6
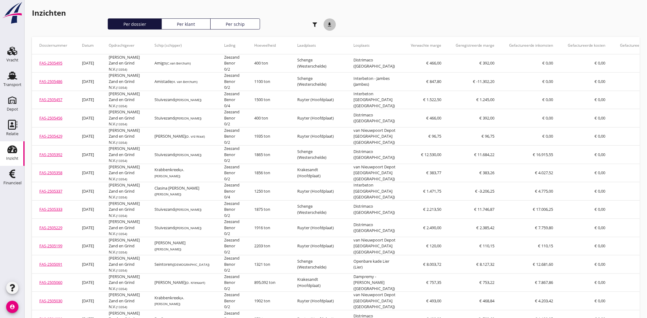
click at [332, 24] on icon "download" at bounding box center [330, 24] width 12 height 12
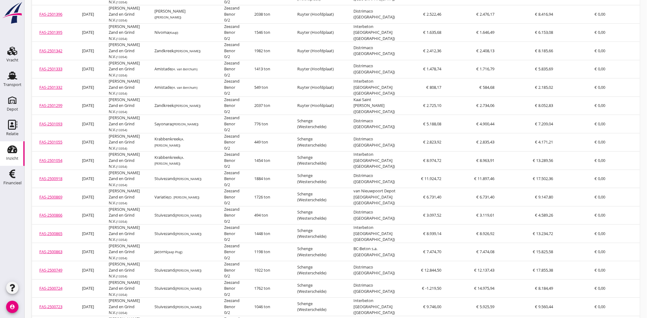
scroll to position [2463, 0]
